Goal: Task Accomplishment & Management: Manage account settings

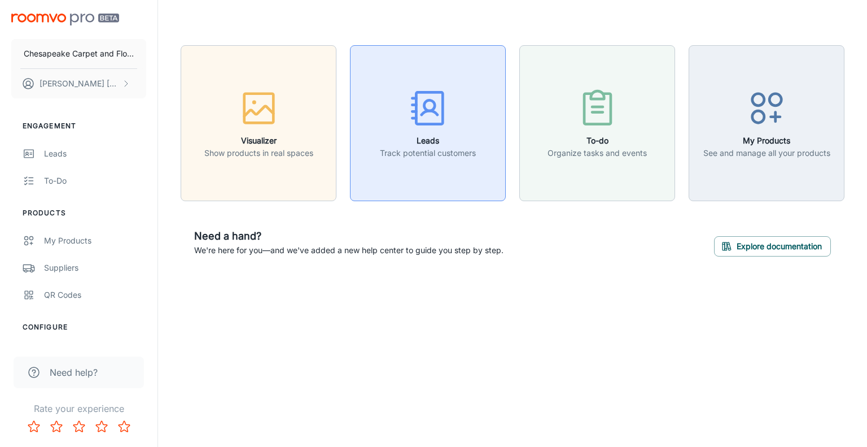
click at [443, 149] on p "Track potential customers" at bounding box center [428, 153] width 96 height 12
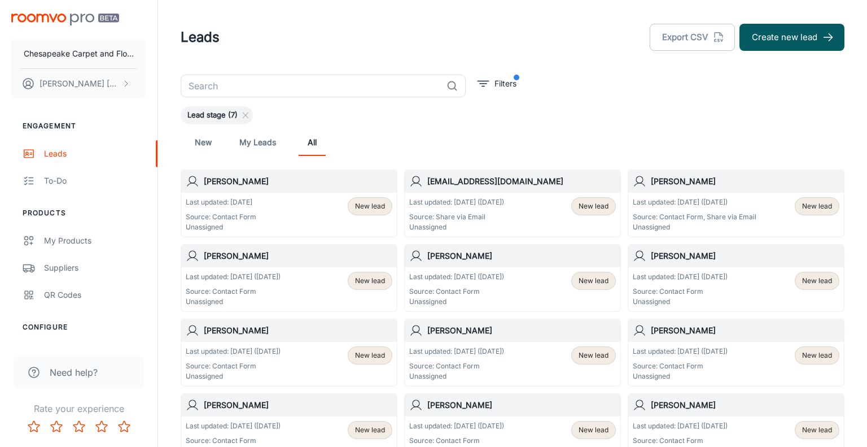
click at [499, 217] on p "Source: Share via Email" at bounding box center [456, 217] width 95 height 10
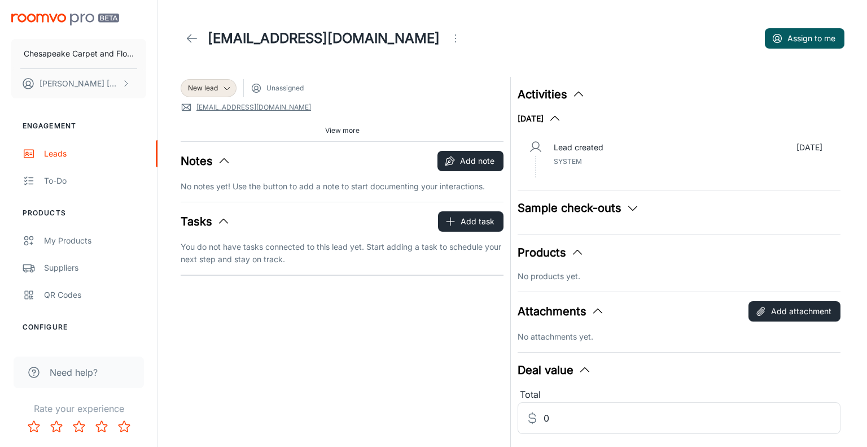
click at [226, 109] on link "[EMAIL_ADDRESS][DOMAIN_NAME]" at bounding box center [254, 107] width 115 height 10
click at [191, 108] on icon at bounding box center [186, 107] width 11 height 11
click at [184, 38] on link at bounding box center [192, 38] width 23 height 23
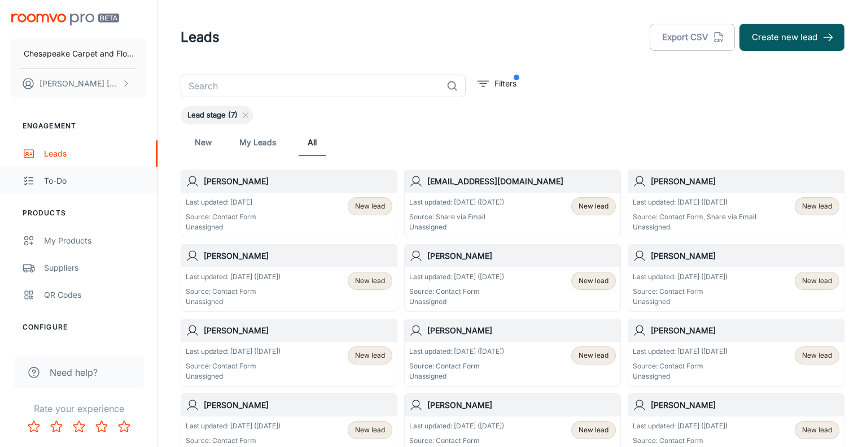
click at [50, 180] on div "To-do" at bounding box center [95, 180] width 102 height 12
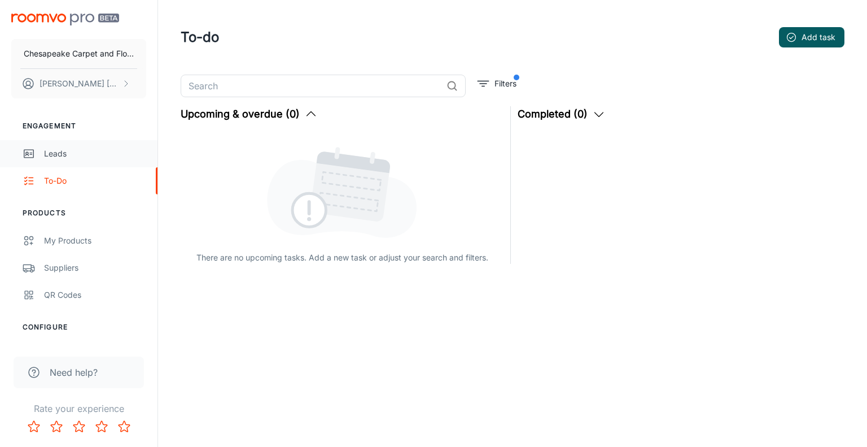
click at [59, 152] on div "Leads" at bounding box center [95, 153] width 102 height 12
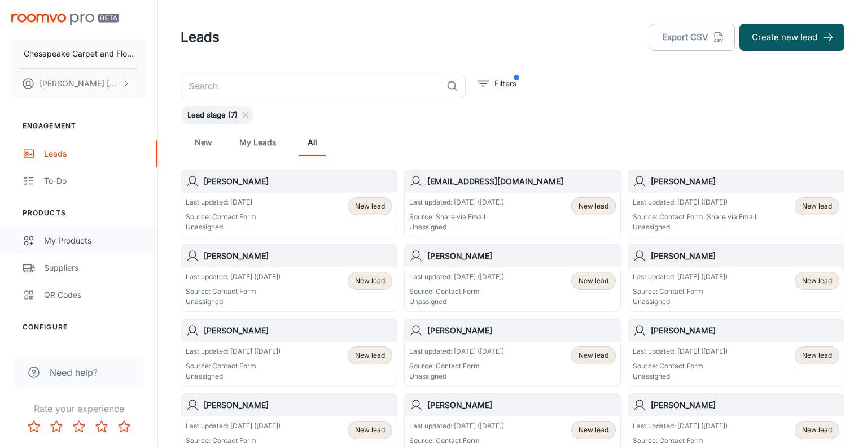
click at [61, 237] on div "My Products" at bounding box center [95, 240] width 102 height 12
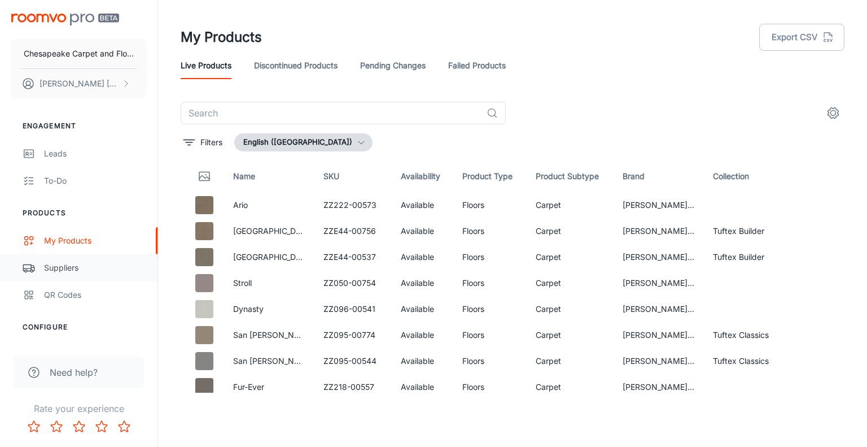
click at [54, 273] on div "Suppliers" at bounding box center [95, 267] width 102 height 12
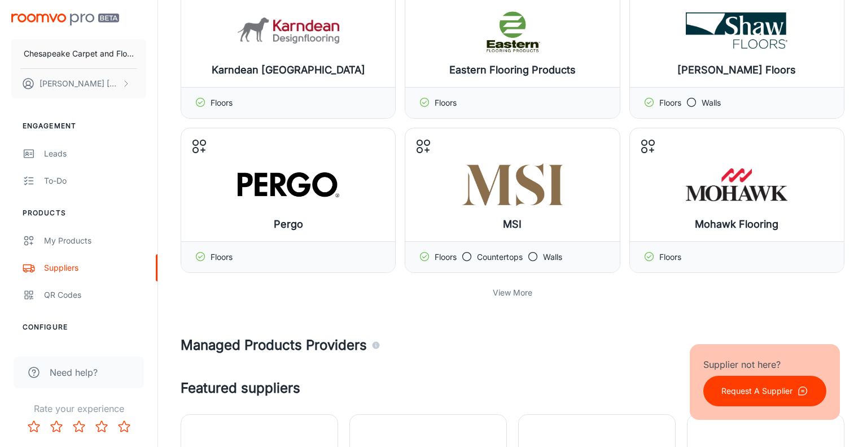
scroll to position [286, 0]
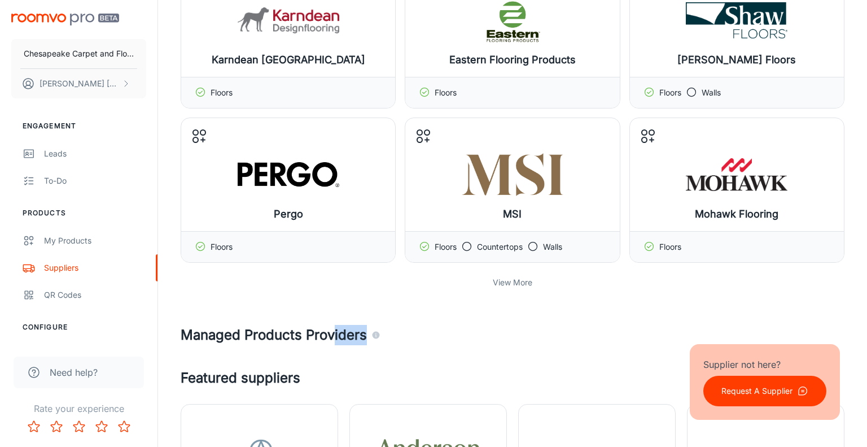
drag, startPoint x: 371, startPoint y: 335, endPoint x: 331, endPoint y: 338, distance: 40.2
click at [331, 338] on h4 "Managed Products Providers" at bounding box center [513, 335] width 664 height 20
click at [262, 338] on h4 "Managed Products Providers" at bounding box center [513, 335] width 664 height 20
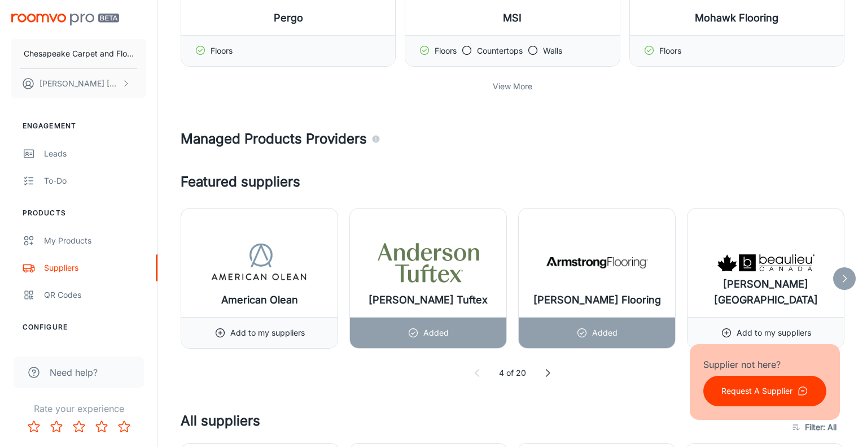
scroll to position [539, 0]
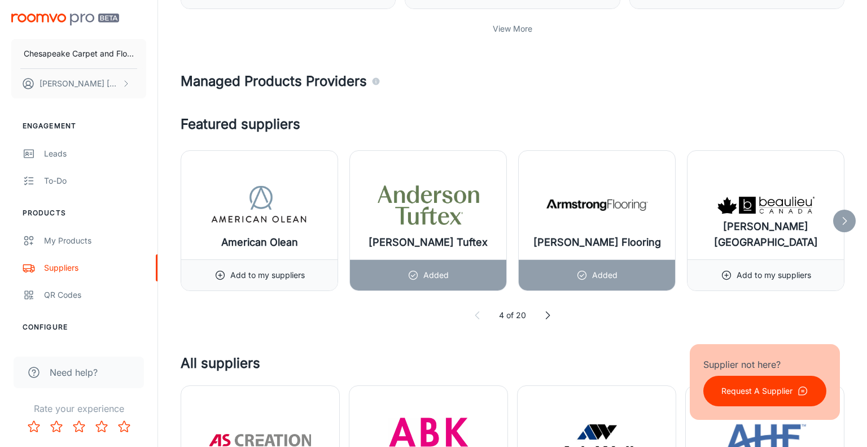
click at [551, 313] on icon at bounding box center [547, 314] width 11 height 11
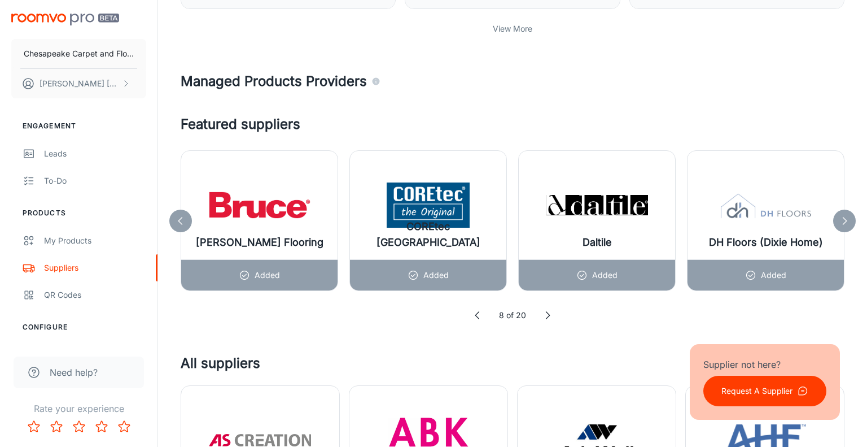
click at [551, 313] on icon at bounding box center [547, 314] width 11 height 11
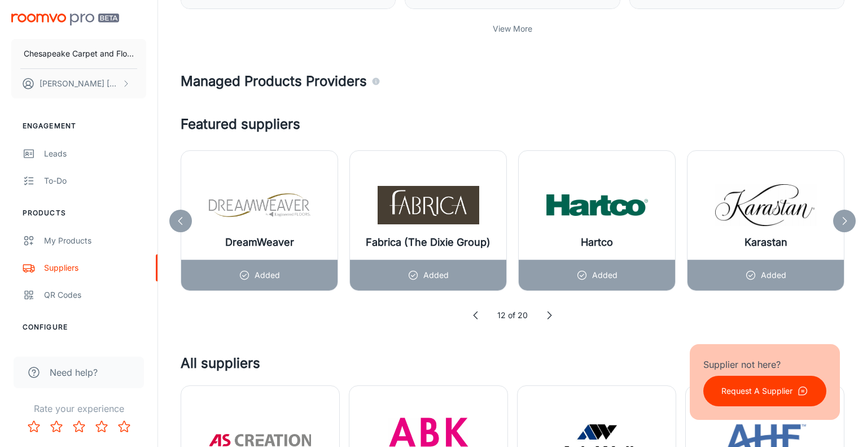
click at [551, 313] on polyline at bounding box center [549, 315] width 3 height 7
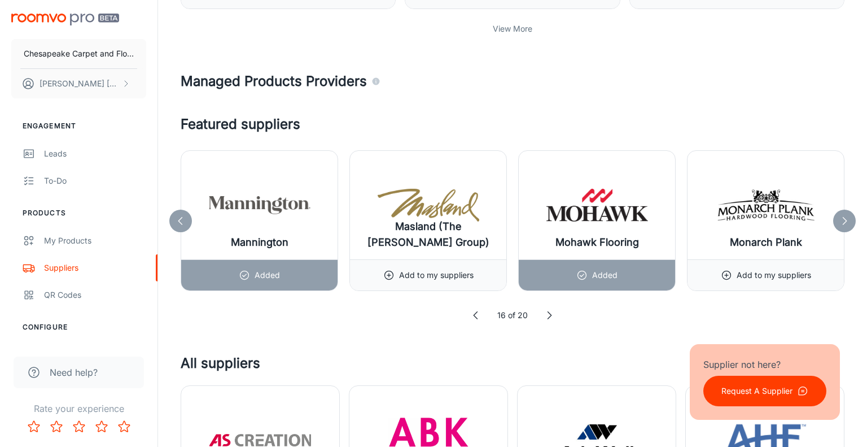
click at [550, 313] on polyline at bounding box center [549, 315] width 3 height 7
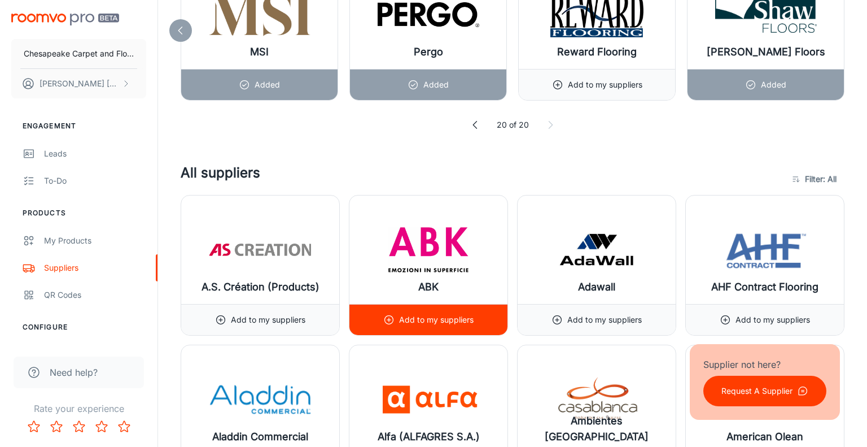
scroll to position [828, 0]
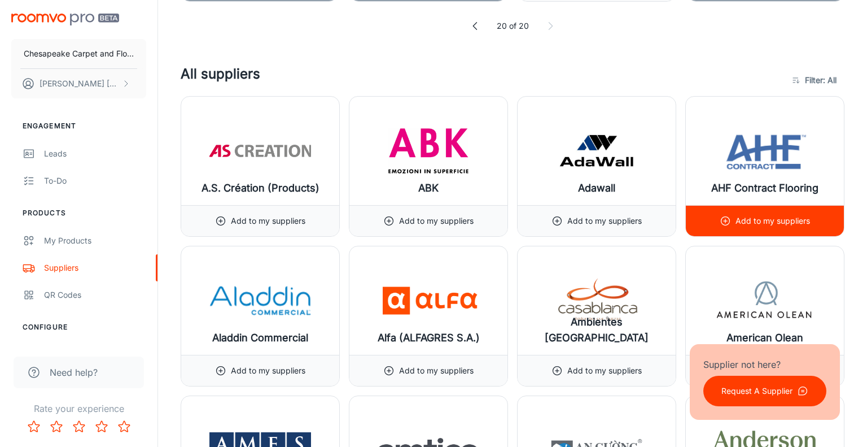
click at [770, 222] on p "Add to my suppliers" at bounding box center [773, 221] width 75 height 12
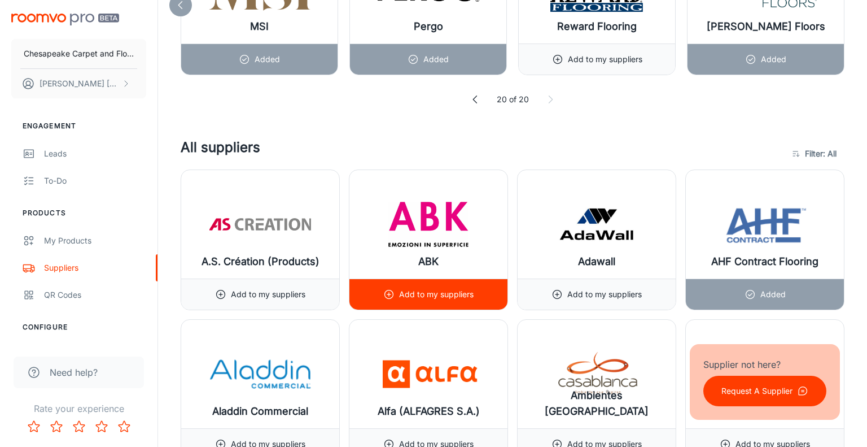
scroll to position [754, 0]
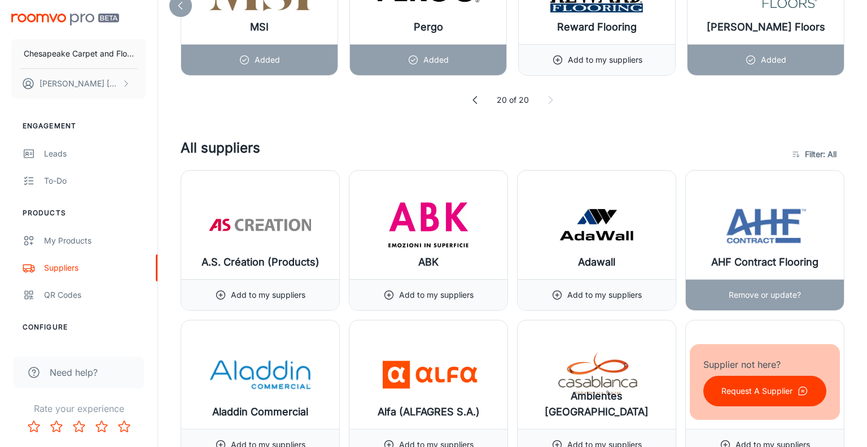
click at [788, 305] on div "Remove or update?" at bounding box center [765, 295] width 72 height 30
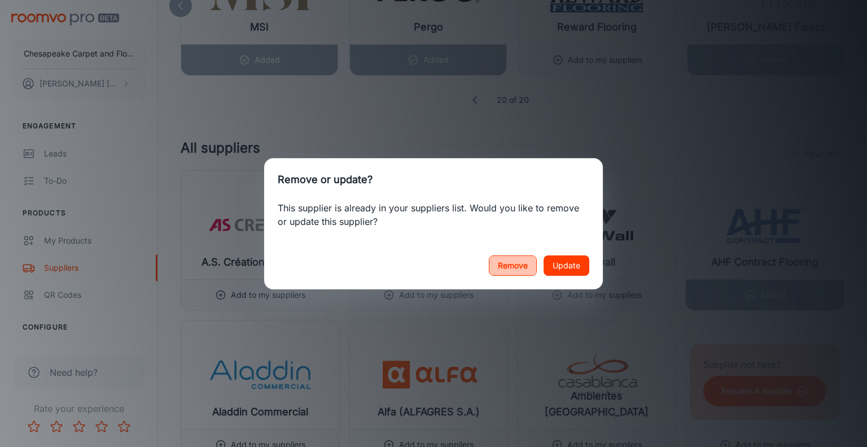
click at [499, 266] on button "Remove" at bounding box center [513, 265] width 48 height 20
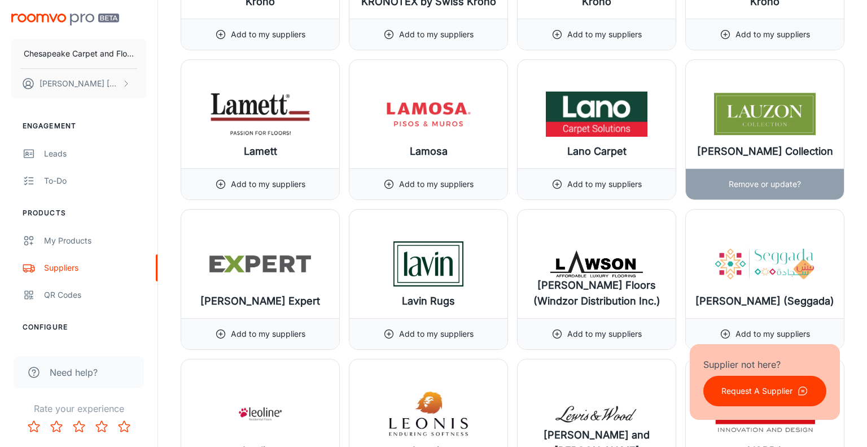
scroll to position [8088, 0]
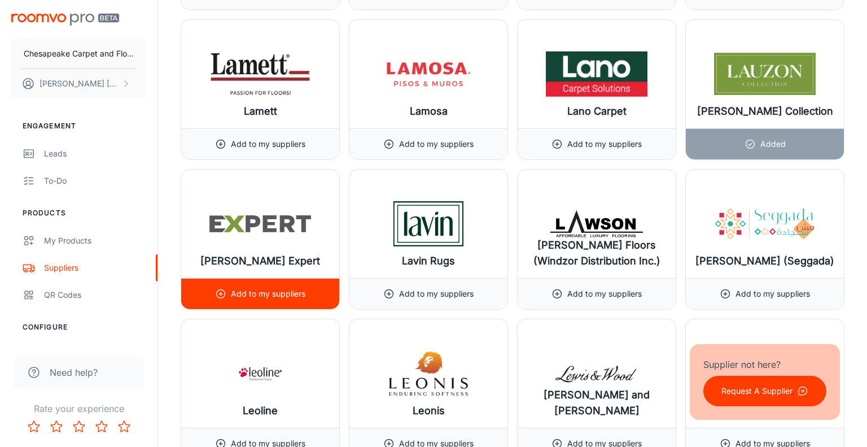
click at [274, 287] on p "Add to my suppliers" at bounding box center [268, 293] width 75 height 12
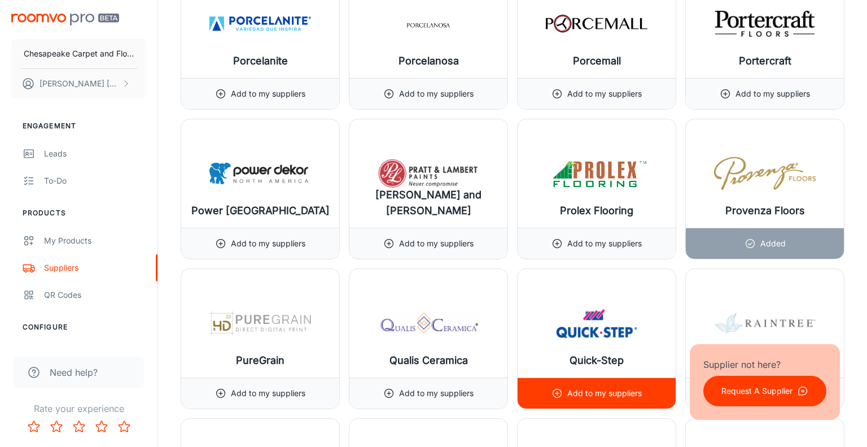
scroll to position [11134, 0]
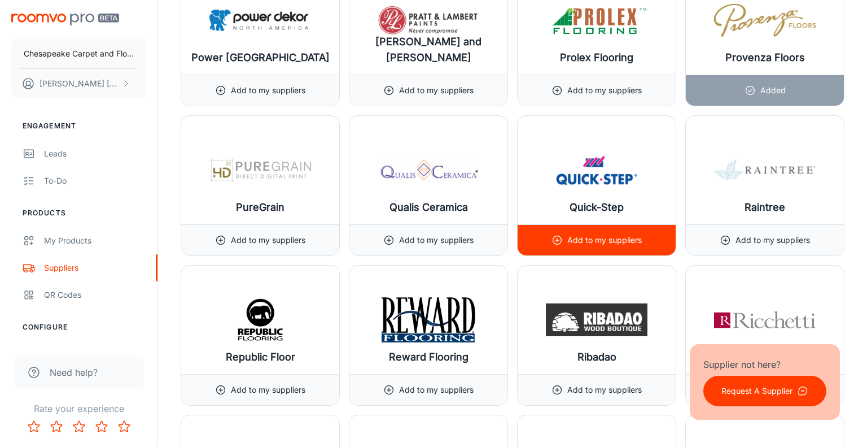
click at [612, 234] on p "Add to my suppliers" at bounding box center [605, 240] width 75 height 12
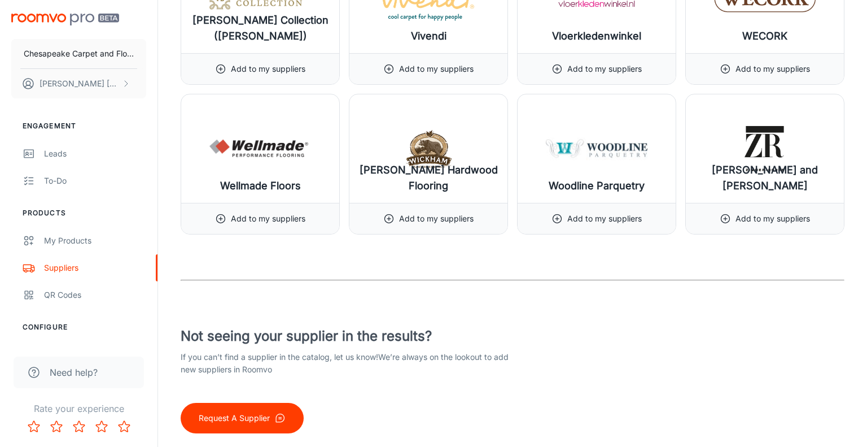
scroll to position [13551, 0]
